Goal: Obtain resource: Download file/media

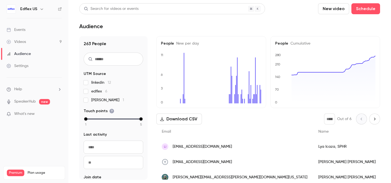
click at [29, 29] on link "Events" at bounding box center [34, 30] width 68 height 12
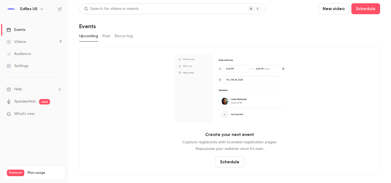
click at [106, 36] on button "Past" at bounding box center [106, 36] width 8 height 9
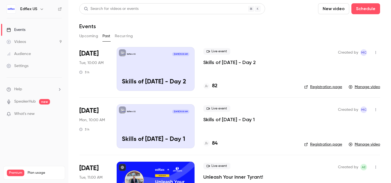
click at [218, 63] on p "Skills of [DATE] - Day 2" at bounding box center [229, 62] width 52 height 7
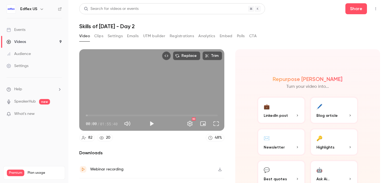
click at [184, 34] on button "Registrations" at bounding box center [182, 36] width 24 height 9
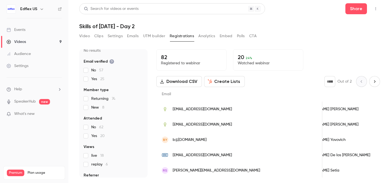
scroll to position [46, 0]
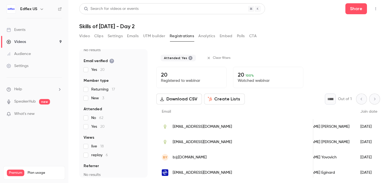
click at [169, 98] on button "Download CSV" at bounding box center [179, 98] width 46 height 11
click at [33, 31] on link "Events" at bounding box center [34, 30] width 68 height 12
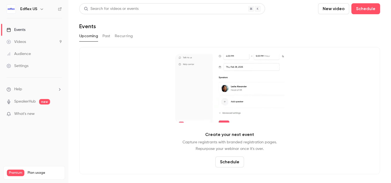
click at [32, 37] on link "Videos 9" at bounding box center [34, 42] width 68 height 12
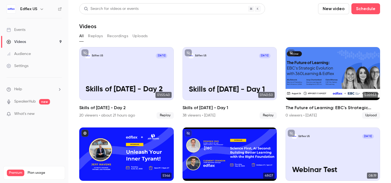
click at [34, 30] on link "Events" at bounding box center [34, 30] width 68 height 12
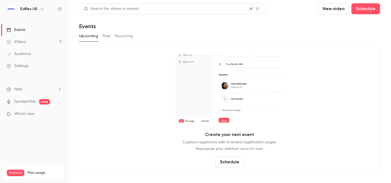
click at [22, 42] on div "Videos" at bounding box center [16, 41] width 19 height 5
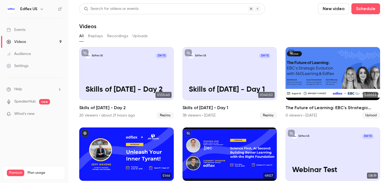
click at [19, 31] on div "Events" at bounding box center [16, 29] width 19 height 5
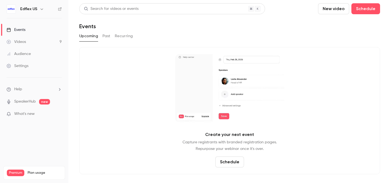
click at [110, 39] on button "Past" at bounding box center [106, 36] width 8 height 9
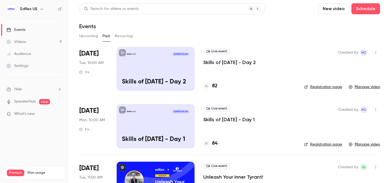
click at [227, 120] on p "Skills of [DATE] - Day 1" at bounding box center [228, 119] width 51 height 7
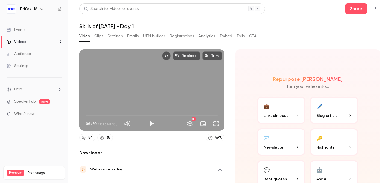
click at [181, 37] on button "Registrations" at bounding box center [182, 36] width 24 height 9
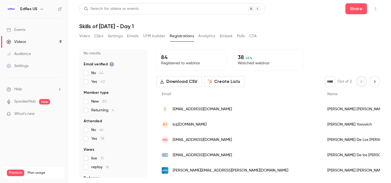
scroll to position [59, 0]
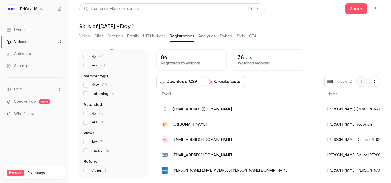
click at [185, 81] on button "Download CSV" at bounding box center [179, 81] width 46 height 11
click at [23, 42] on div "Videos" at bounding box center [16, 41] width 19 height 5
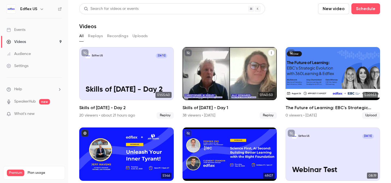
click at [189, 109] on h2 "Skills of [DATE] - Day 1" at bounding box center [229, 107] width 94 height 7
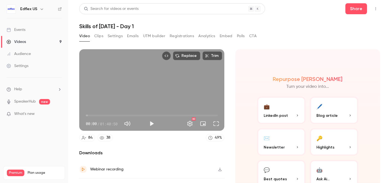
click at [185, 33] on button "Registrations" at bounding box center [182, 36] width 24 height 9
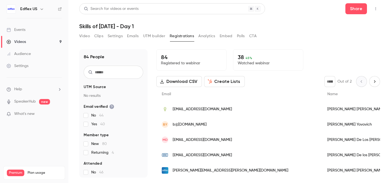
click at [169, 78] on button "Download CSV" at bounding box center [179, 81] width 46 height 11
click at [203, 39] on button "Analytics" at bounding box center [206, 36] width 17 height 9
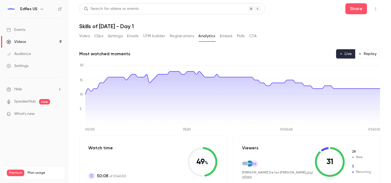
click at [110, 35] on button "Settings" at bounding box center [115, 36] width 15 height 9
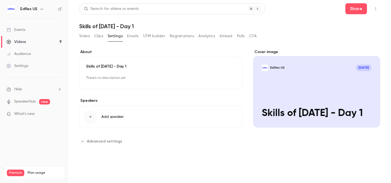
click at [28, 40] on link "Videos 9" at bounding box center [34, 42] width 68 height 12
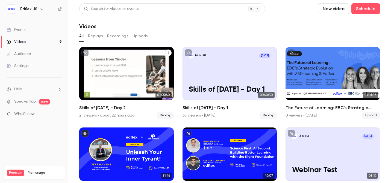
click at [133, 85] on p "Skills of [DATE] - Day 2" at bounding box center [126, 89] width 82 height 8
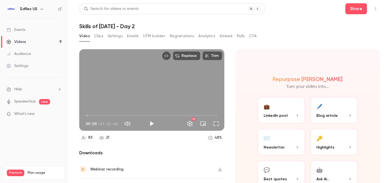
scroll to position [31, 0]
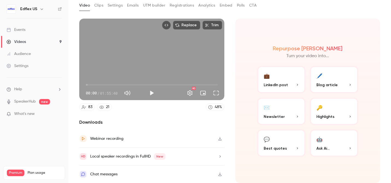
click at [334, 143] on button "🤖 Ask Ai..." at bounding box center [334, 142] width 48 height 27
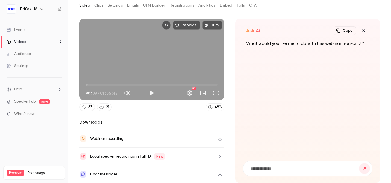
click at [362, 31] on icon "button" at bounding box center [363, 30] width 7 height 4
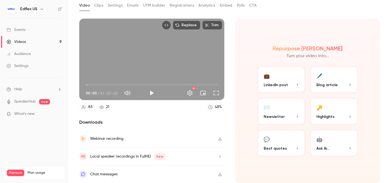
click at [220, 137] on icon "button" at bounding box center [220, 139] width 4 height 4
click at [31, 43] on link "Videos 9" at bounding box center [34, 42] width 68 height 12
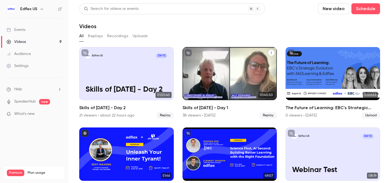
click at [233, 106] on h2 "Skills of [DATE] - Day 1" at bounding box center [229, 107] width 94 height 7
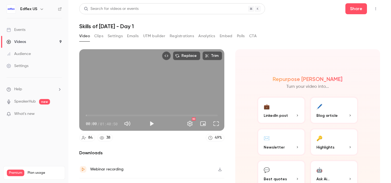
click at [375, 8] on icon "Top Bar Actions" at bounding box center [375, 9] width 4 height 4
click at [303, 29] on div at bounding box center [195, 91] width 391 height 183
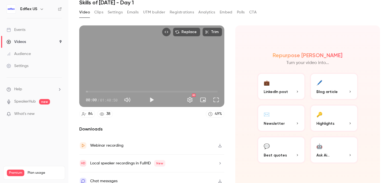
scroll to position [31, 0]
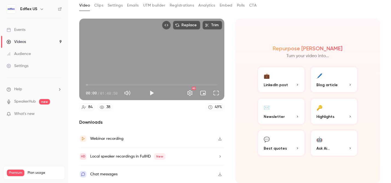
click at [218, 139] on icon "button" at bounding box center [220, 139] width 4 height 4
click at [203, 157] on div "Local speaker recordings in FullHD New" at bounding box center [151, 156] width 145 height 18
